Goal: Task Accomplishment & Management: Manage account settings

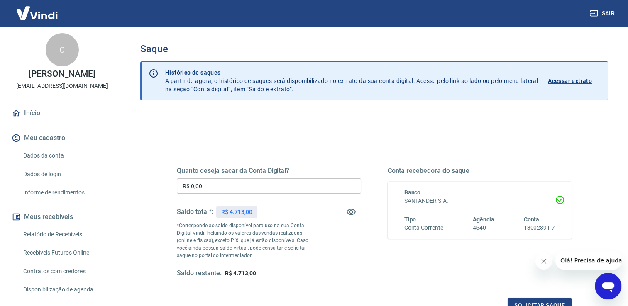
click at [268, 180] on input "R$ 0,00" at bounding box center [269, 186] width 184 height 15
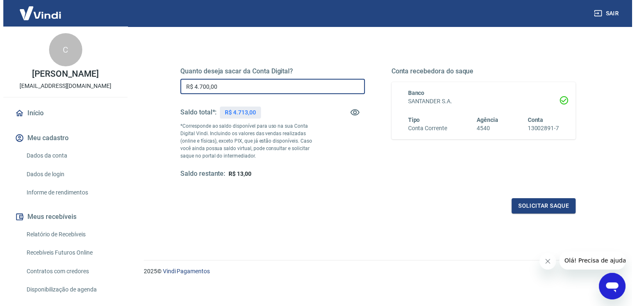
scroll to position [103, 0]
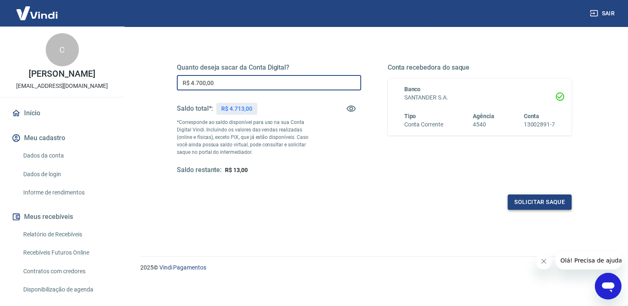
type input "R$ 4.700,00"
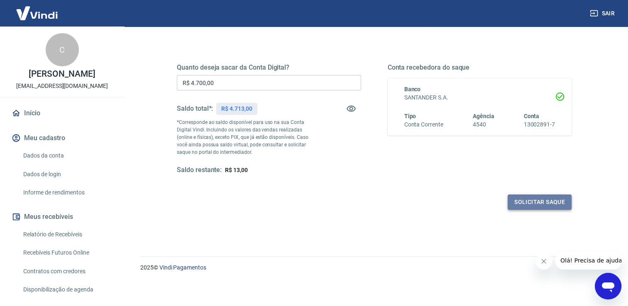
click at [536, 206] on button "Solicitar saque" at bounding box center [540, 202] width 64 height 15
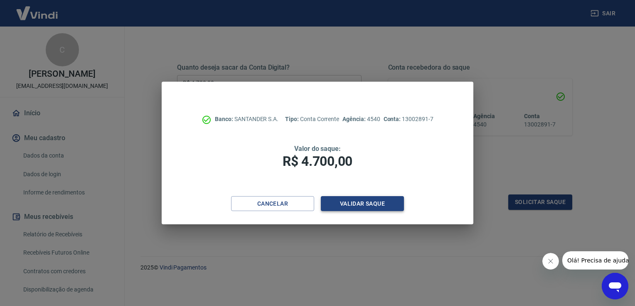
click at [377, 203] on button "Validar saque" at bounding box center [362, 203] width 83 height 15
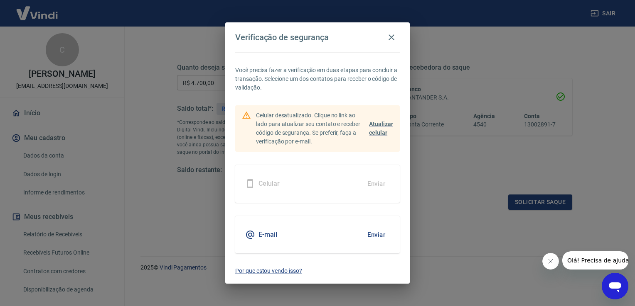
click at [374, 231] on button "Enviar" at bounding box center [376, 234] width 27 height 17
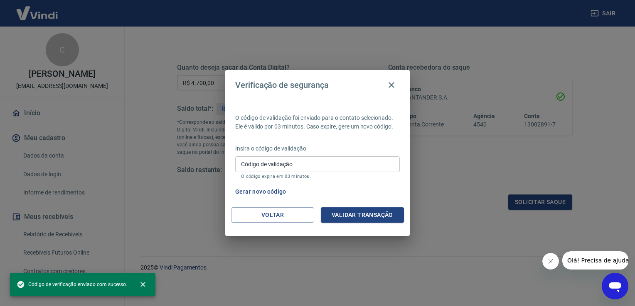
click at [326, 158] on input "Código de validação" at bounding box center [317, 164] width 164 height 15
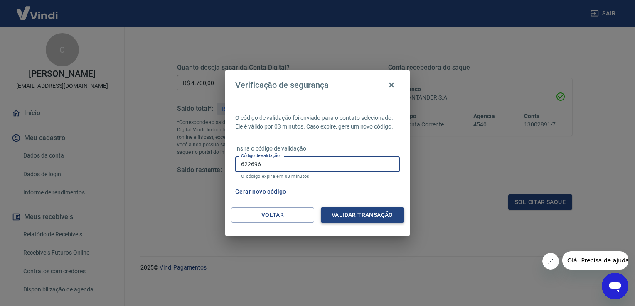
type input "622696"
click at [383, 211] on button "Validar transação" at bounding box center [362, 215] width 83 height 15
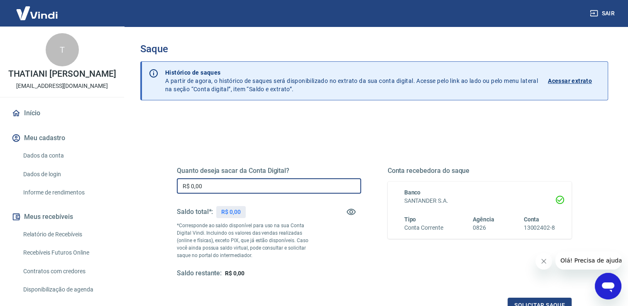
click at [217, 187] on input "R$ 0,00" at bounding box center [269, 186] width 184 height 15
click at [220, 186] on input "R$ 0,00" at bounding box center [269, 186] width 184 height 15
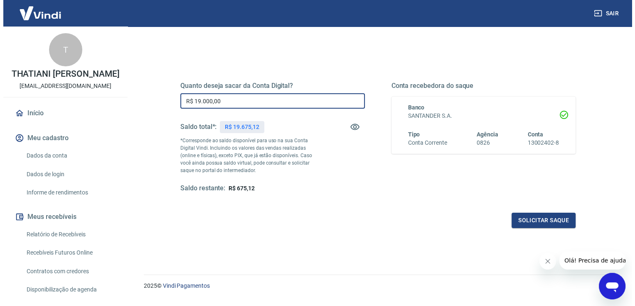
scroll to position [103, 0]
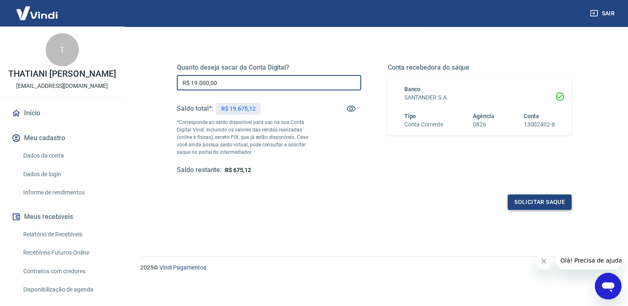
type input "R$ 19.000,00"
click at [551, 199] on button "Solicitar saque" at bounding box center [540, 202] width 64 height 15
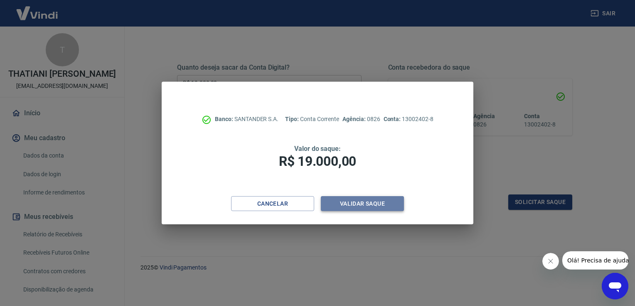
click at [370, 205] on button "Validar saque" at bounding box center [362, 203] width 83 height 15
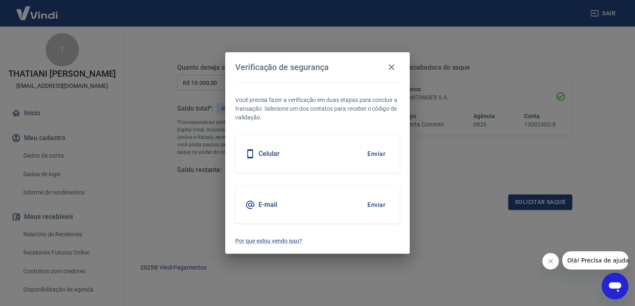
click at [376, 202] on button "Enviar" at bounding box center [376, 204] width 27 height 17
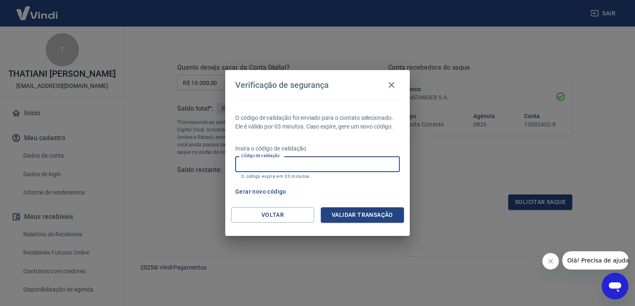
click at [321, 168] on input "Código de validação" at bounding box center [317, 164] width 164 height 15
click at [325, 170] on input "Código de validação" at bounding box center [317, 164] width 164 height 15
type input "822474"
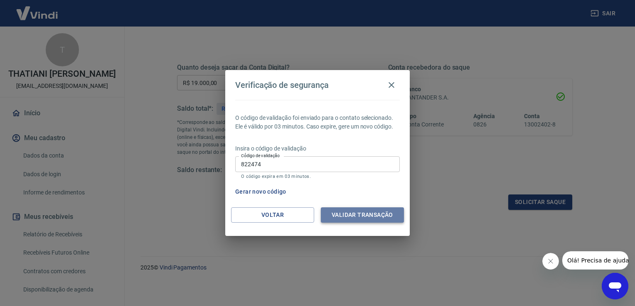
click at [362, 213] on button "Validar transação" at bounding box center [362, 215] width 83 height 15
